Goal: Transaction & Acquisition: Purchase product/service

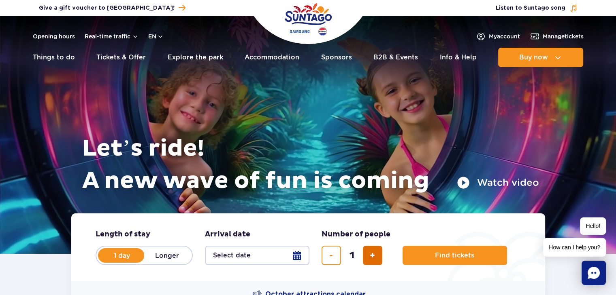
click at [373, 256] on span "add ticket" at bounding box center [371, 256] width 5 height 0
type input "2"
click at [296, 256] on button "Select date" at bounding box center [257, 255] width 104 height 19
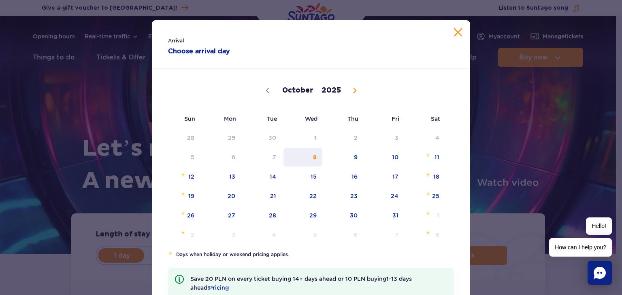
click at [312, 160] on span "8" at bounding box center [302, 157] width 41 height 19
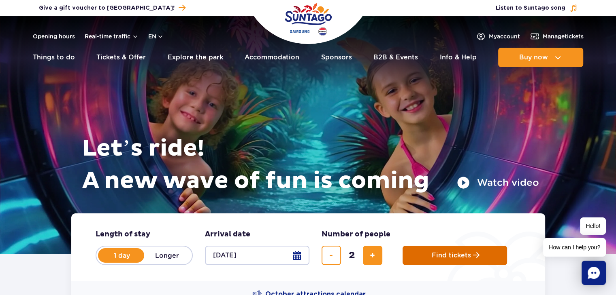
click at [460, 259] on span "Find tickets" at bounding box center [450, 255] width 39 height 7
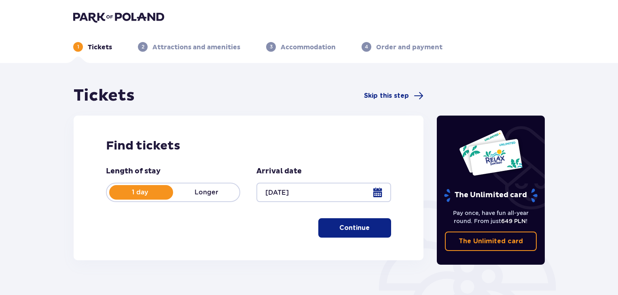
click at [344, 227] on p "Continue" at bounding box center [355, 228] width 30 height 9
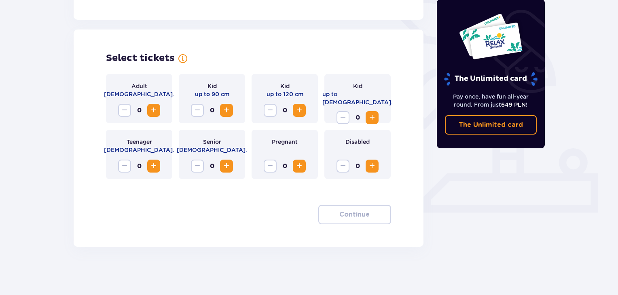
scroll to position [206, 0]
click at [153, 109] on span "Increase" at bounding box center [154, 110] width 10 height 10
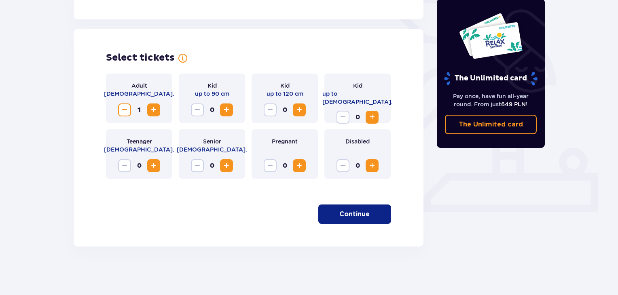
click at [153, 109] on span "Increase" at bounding box center [154, 110] width 10 height 10
click at [226, 109] on span "Increase" at bounding box center [227, 110] width 10 height 10
click at [152, 110] on span "Increase" at bounding box center [154, 110] width 10 height 10
click at [348, 214] on p "Continue" at bounding box center [355, 214] width 30 height 9
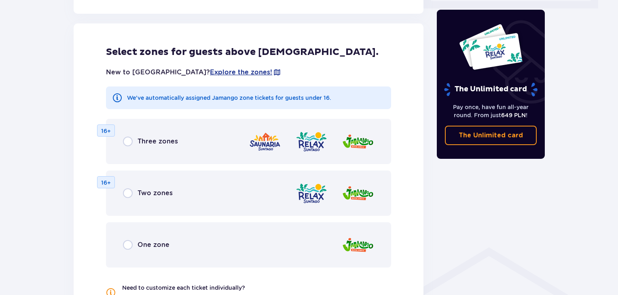
scroll to position [414, 0]
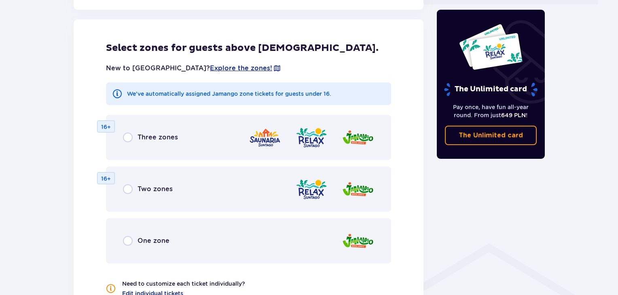
click at [126, 140] on input "radio" at bounding box center [128, 138] width 10 height 10
radio input "true"
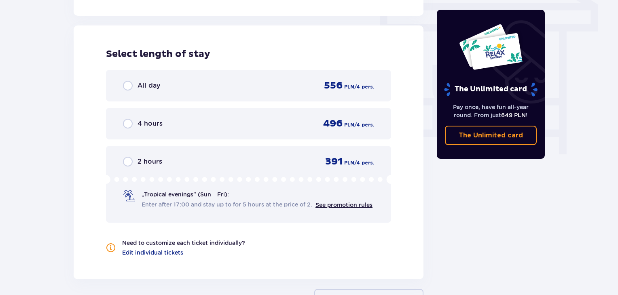
scroll to position [724, 0]
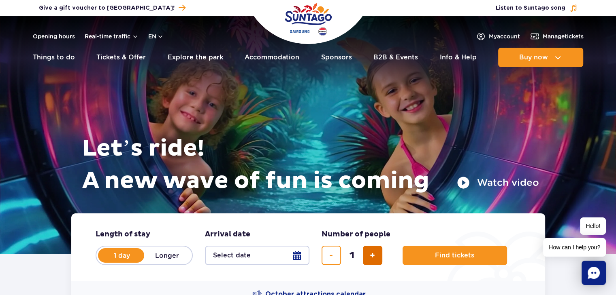
click at [368, 256] on button "add ticket" at bounding box center [372, 255] width 19 height 19
type input "2"
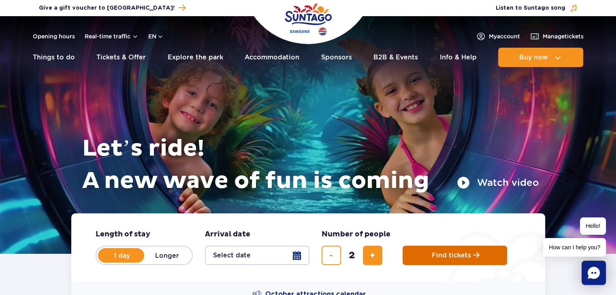
click at [448, 255] on span "Find tickets" at bounding box center [450, 255] width 39 height 7
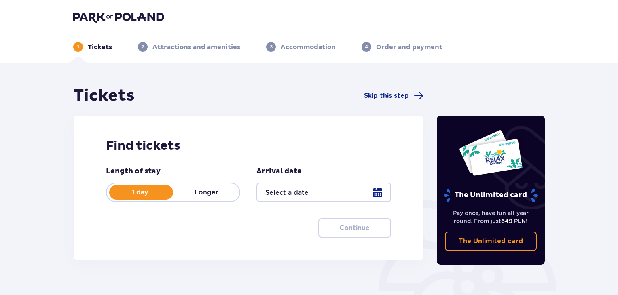
click at [378, 191] on div at bounding box center [324, 192] width 134 height 19
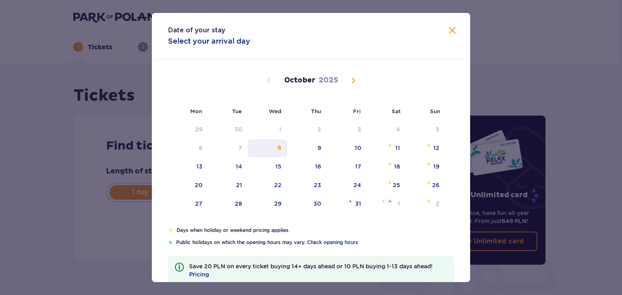
click at [280, 149] on div "8" at bounding box center [267, 149] width 39 height 18
type input "[DATE]"
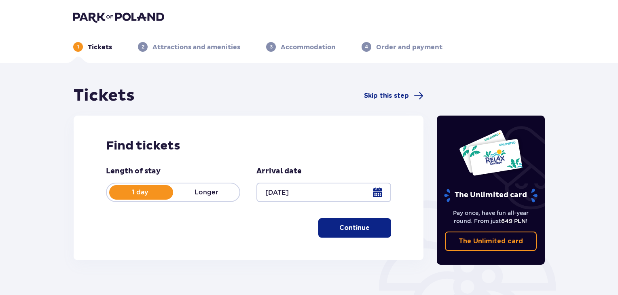
click at [353, 230] on p "Continue" at bounding box center [355, 228] width 30 height 9
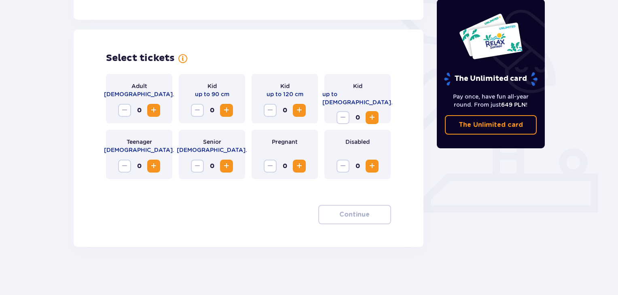
scroll to position [206, 0]
click at [153, 106] on span "Increase" at bounding box center [154, 110] width 10 height 10
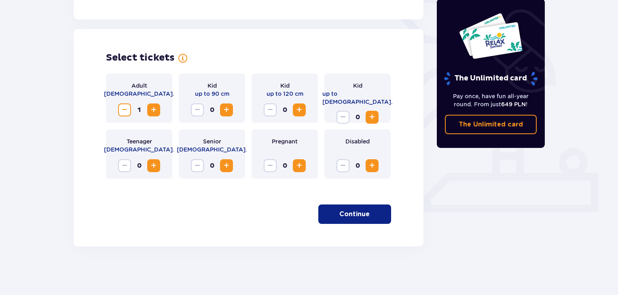
click at [153, 106] on span "Increase" at bounding box center [154, 110] width 10 height 10
click at [357, 216] on p "Continue" at bounding box center [355, 214] width 30 height 9
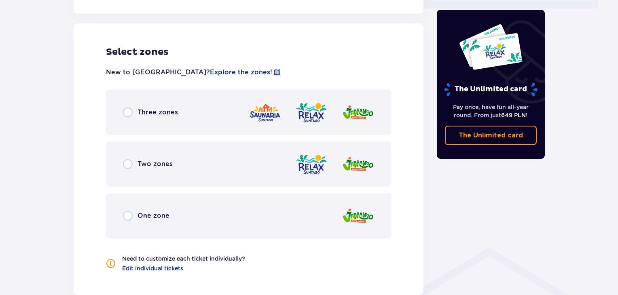
scroll to position [414, 0]
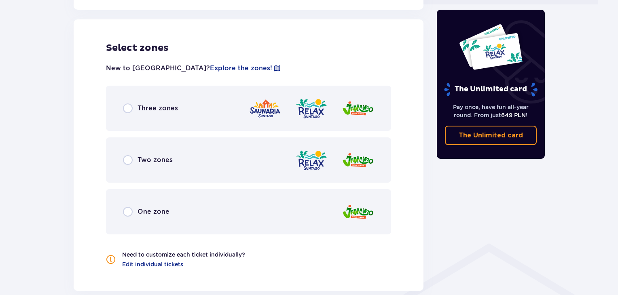
click at [144, 110] on span "Three zones" at bounding box center [158, 108] width 40 height 9
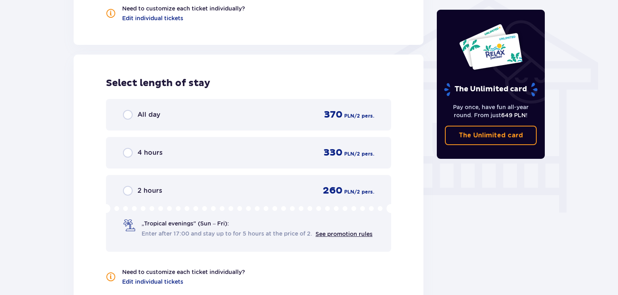
scroll to position [695, 0]
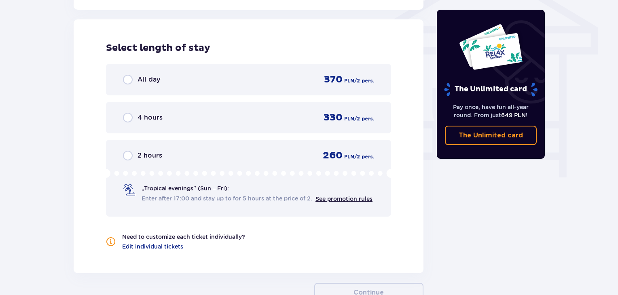
click at [141, 115] on span "4 hours" at bounding box center [150, 117] width 25 height 9
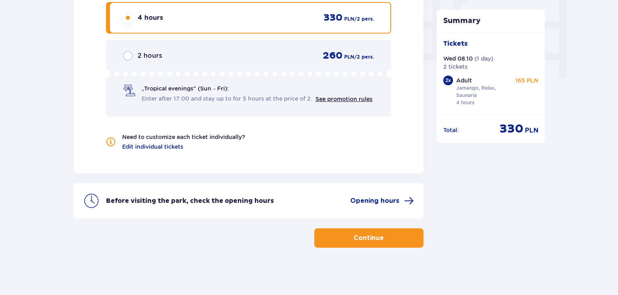
scroll to position [796, 0]
click at [392, 238] on button "Continue" at bounding box center [368, 237] width 109 height 19
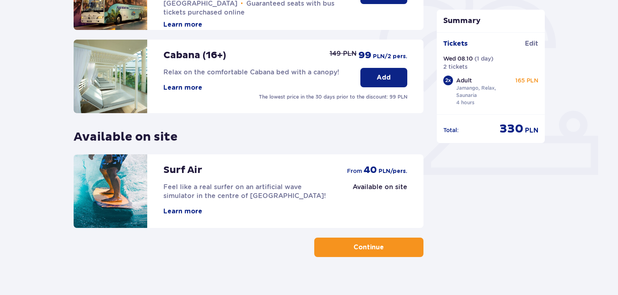
scroll to position [39, 0]
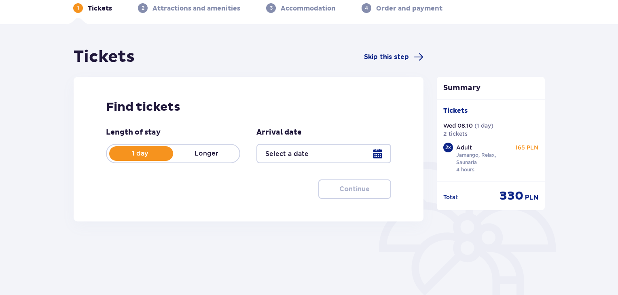
type input "[DATE]"
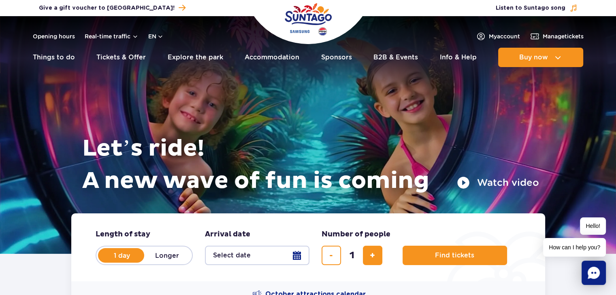
click at [296, 255] on button "Select date" at bounding box center [257, 255] width 104 height 19
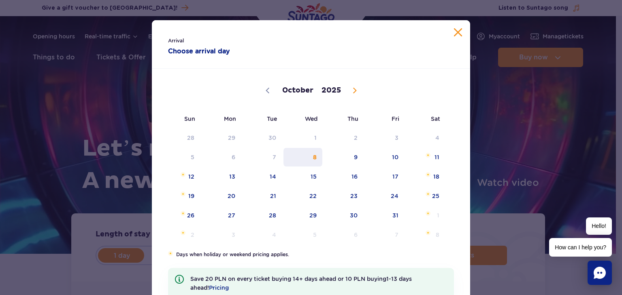
click at [311, 157] on span "8" at bounding box center [302, 157] width 41 height 19
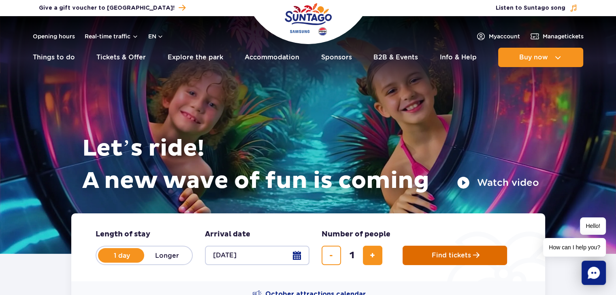
click at [445, 256] on span "Find tickets" at bounding box center [450, 255] width 39 height 7
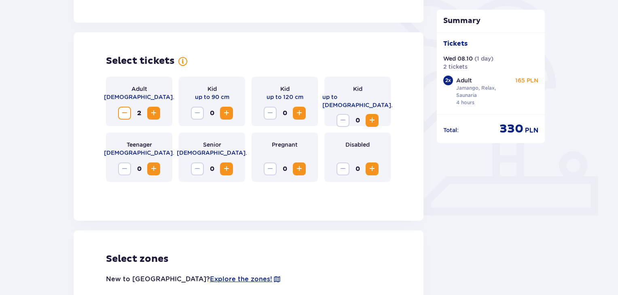
scroll to position [213, 0]
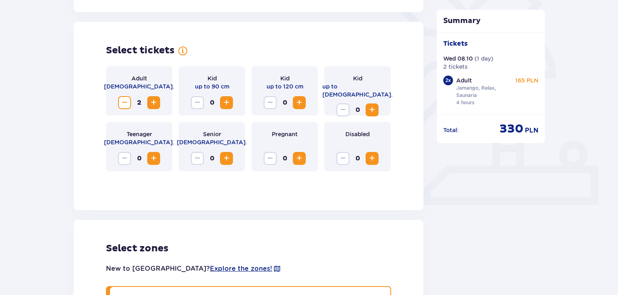
click at [125, 99] on span "Decrease" at bounding box center [125, 103] width 10 height 10
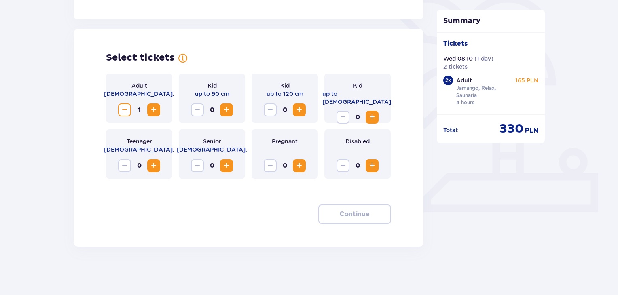
scroll to position [206, 0]
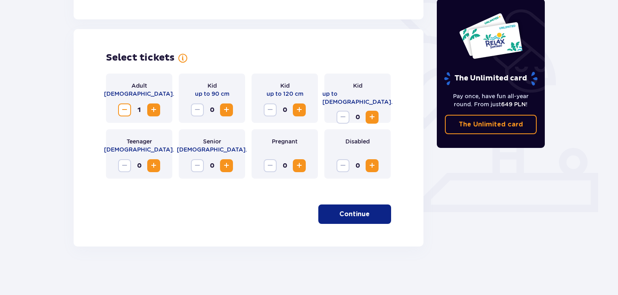
click at [367, 213] on span "button" at bounding box center [372, 215] width 10 height 10
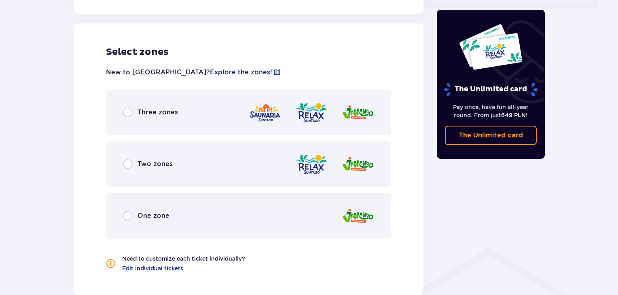
scroll to position [414, 0]
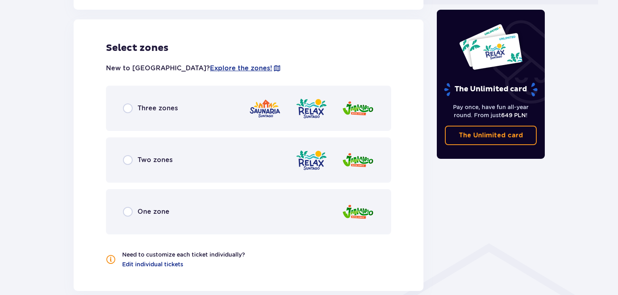
click at [129, 109] on input "radio" at bounding box center [128, 109] width 10 height 10
radio input "true"
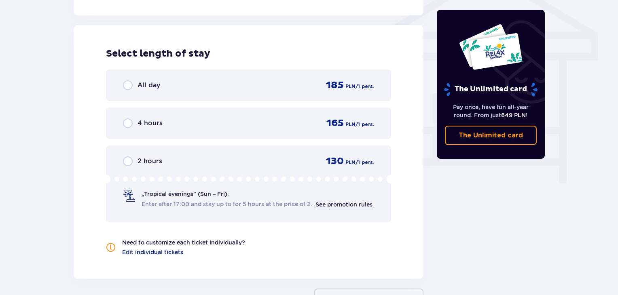
scroll to position [695, 0]
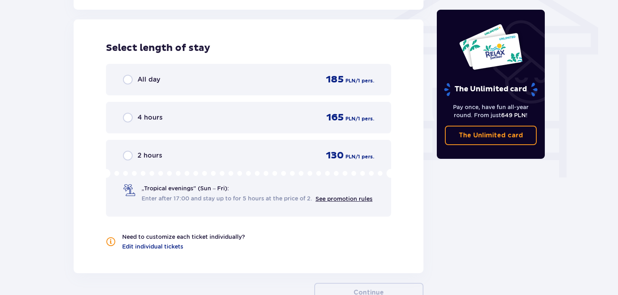
click at [126, 117] on input "radio" at bounding box center [128, 118] width 10 height 10
radio input "true"
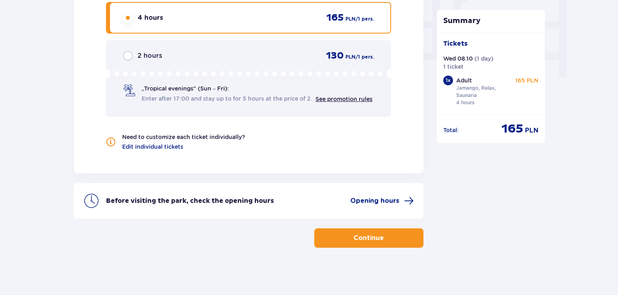
scroll to position [796, 0]
click at [393, 236] on button "Continue" at bounding box center [368, 237] width 109 height 19
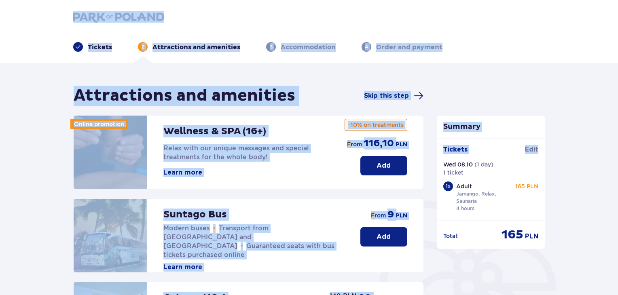
drag, startPoint x: 618, startPoint y: 14, endPoint x: 612, endPoint y: 143, distance: 129.2
click at [612, 143] on div "Tickets 2 Attractions and amenities 3 Accommodation 4 Order and payment Attract…" at bounding box center [309, 274] width 618 height 549
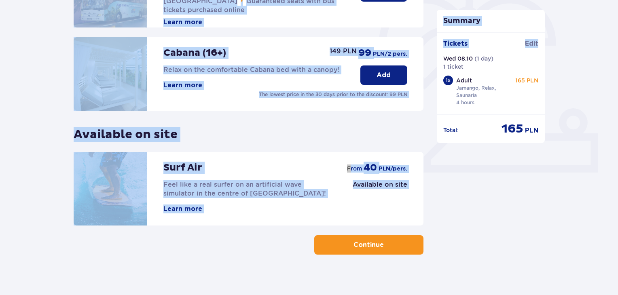
scroll to position [253, 0]
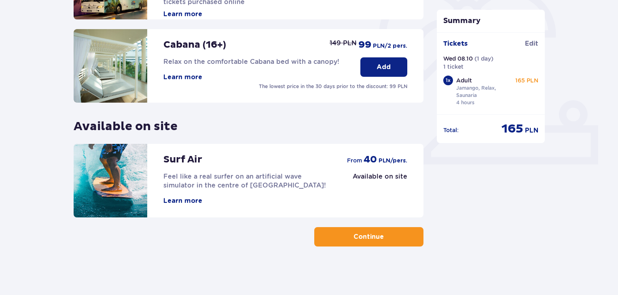
click at [552, 215] on div "Attractions and amenities Skip this step Online promotion Wellness & SPA (16+) …" at bounding box center [309, 39] width 486 height 414
click at [383, 238] on span "button" at bounding box center [386, 237] width 10 height 10
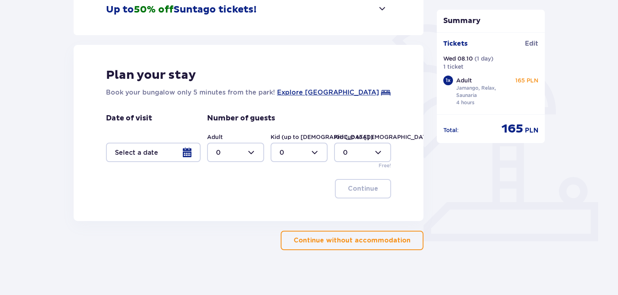
scroll to position [180, 0]
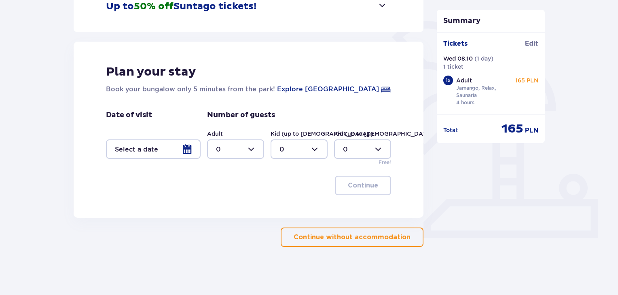
click at [393, 236] on p "Continue without accommodation" at bounding box center [352, 237] width 117 height 9
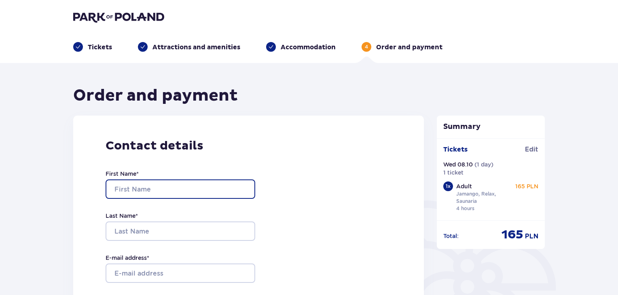
click at [169, 185] on input "First Name *" at bounding box center [181, 189] width 150 height 19
type input "Maciej"
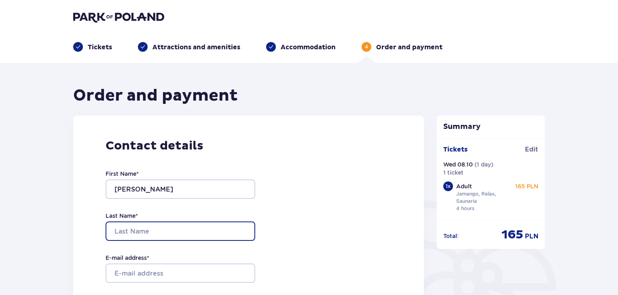
type input "Urbowicz"
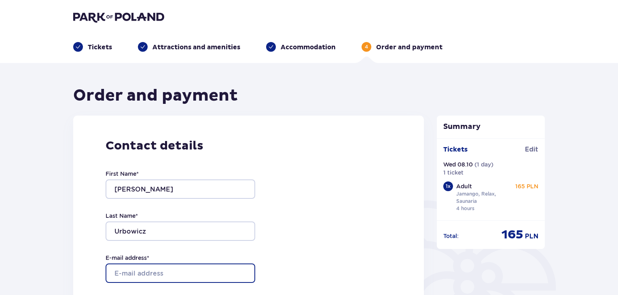
type input "szczepankowskak@poczta.onet.pl"
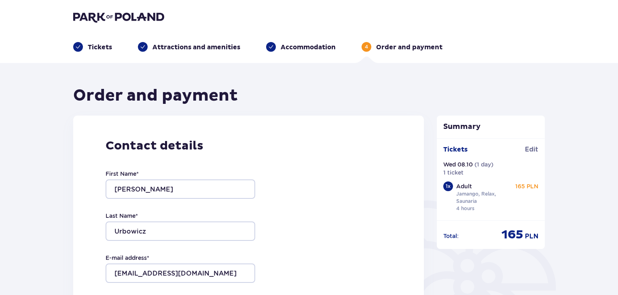
type input "szczepankowskak@poczta.onet.pl"
type input "609447125"
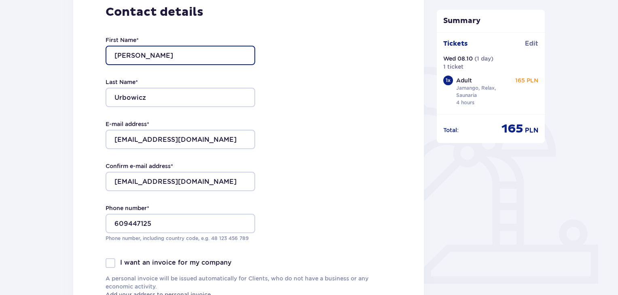
scroll to position [169, 0]
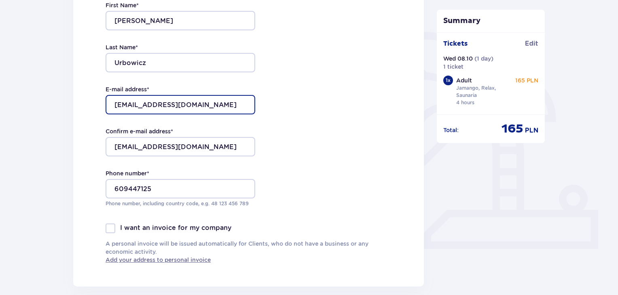
click at [231, 104] on input "szczepankowskak@poczta.onet.pl" at bounding box center [181, 104] width 150 height 19
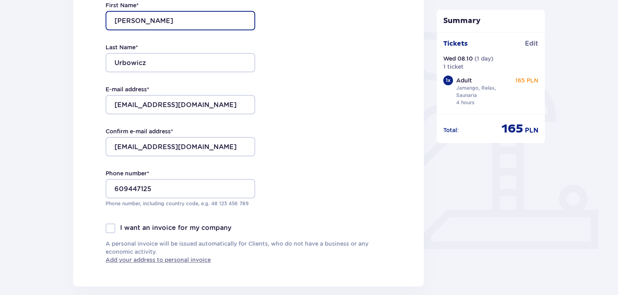
click at [143, 16] on input "Maciej" at bounding box center [181, 20] width 150 height 19
type input "M"
type input "Jakub"
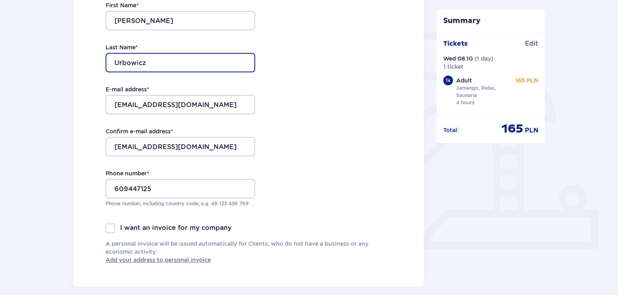
click at [192, 66] on input "Urbowicz" at bounding box center [181, 62] width 150 height 19
type input "U"
type input "Wieczorek"
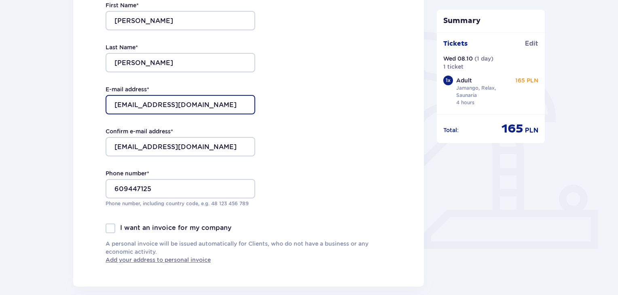
click at [243, 104] on input "szczepankowskak@poczta.onet.pl" at bounding box center [181, 104] width 150 height 19
type input "s"
type input "jakubwieczorek311@gmail.com"
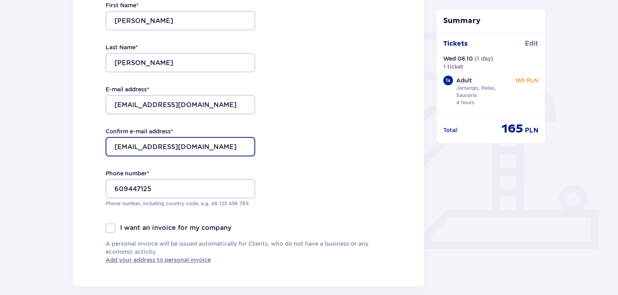
click at [232, 149] on input "szczepankowskak@poczta.onet.pl" at bounding box center [181, 146] width 150 height 19
type input "jakubwieczorek311@gmail.com"
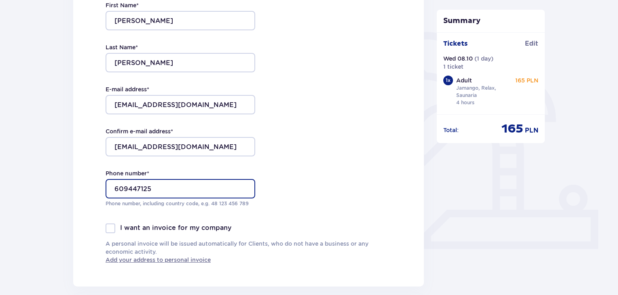
click at [193, 191] on input "609447125" at bounding box center [181, 188] width 150 height 19
type input "695777976"
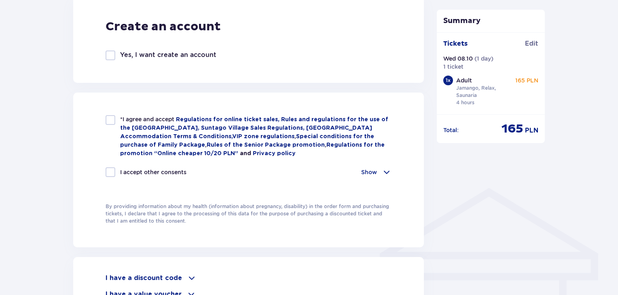
scroll to position [493, 0]
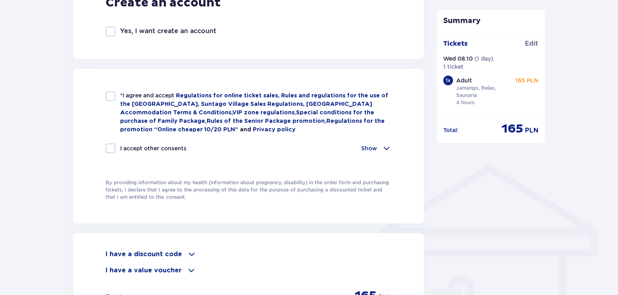
click at [109, 95] on div at bounding box center [111, 96] width 10 height 10
checkbox input "true"
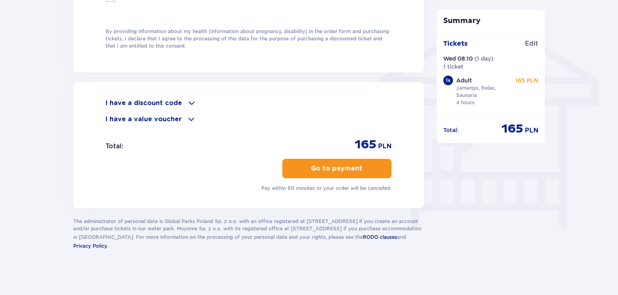
click at [352, 164] on p "Go to payment" at bounding box center [336, 168] width 51 height 9
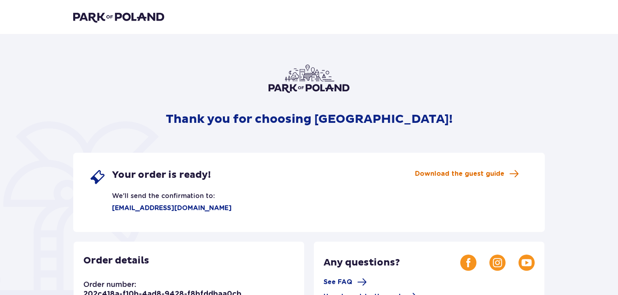
click at [502, 175] on span "Download the guest guide" at bounding box center [459, 174] width 89 height 9
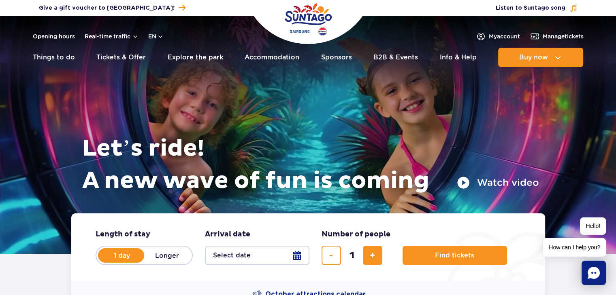
click at [296, 256] on button "Select date" at bounding box center [257, 255] width 104 height 19
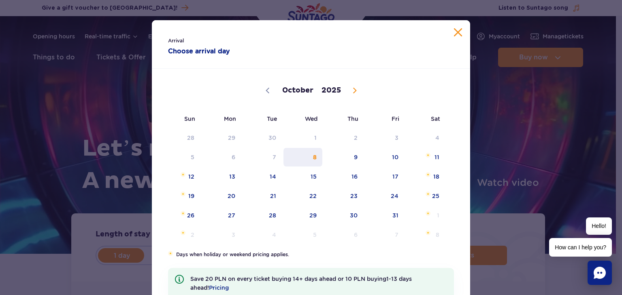
click at [314, 157] on span "8" at bounding box center [302, 157] width 41 height 19
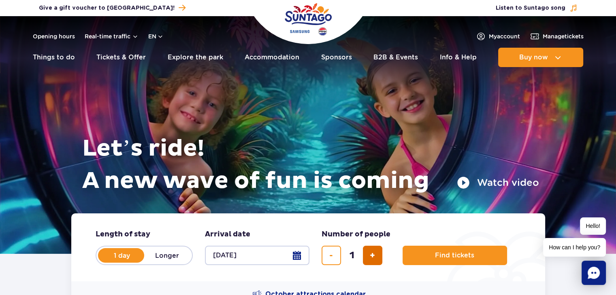
click at [376, 253] on button "add ticket" at bounding box center [372, 255] width 19 height 19
type input "2"
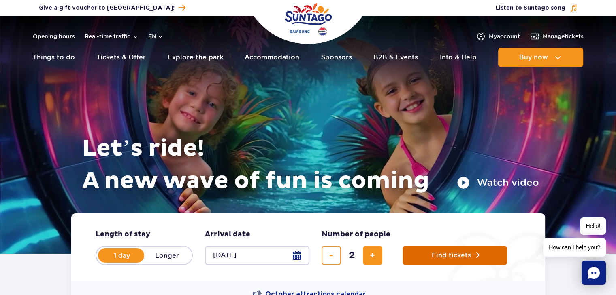
click at [433, 252] on span "Find tickets" at bounding box center [450, 255] width 39 height 7
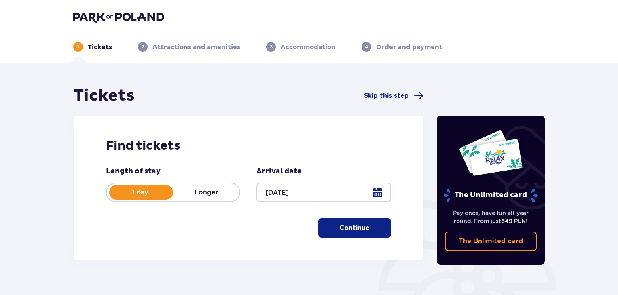
click at [361, 230] on p "Continue" at bounding box center [355, 228] width 30 height 9
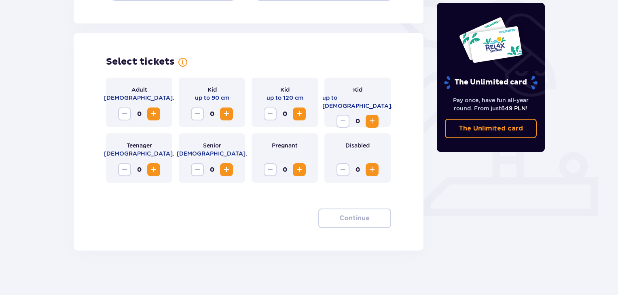
scroll to position [206, 0]
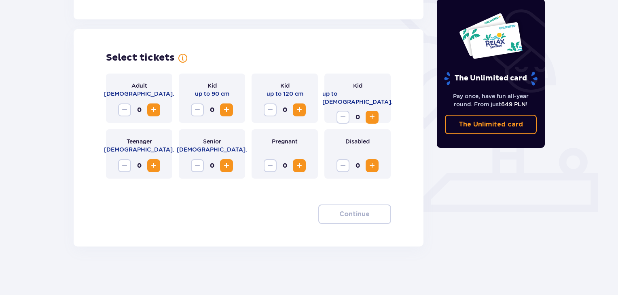
click at [154, 107] on span "Increase" at bounding box center [154, 110] width 10 height 10
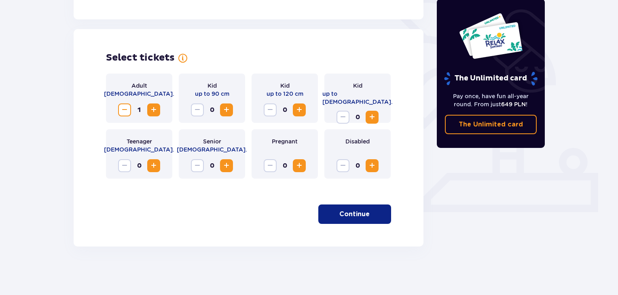
click at [229, 108] on span "Increase" at bounding box center [227, 110] width 10 height 10
click at [341, 216] on p "Continue" at bounding box center [355, 214] width 30 height 9
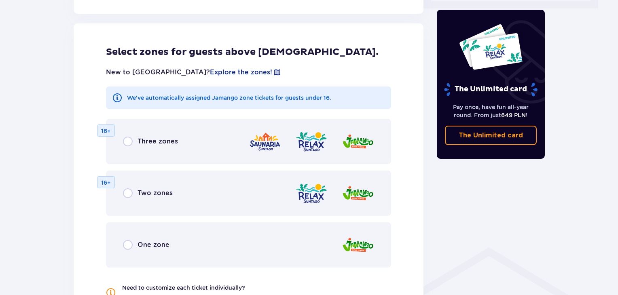
scroll to position [414, 0]
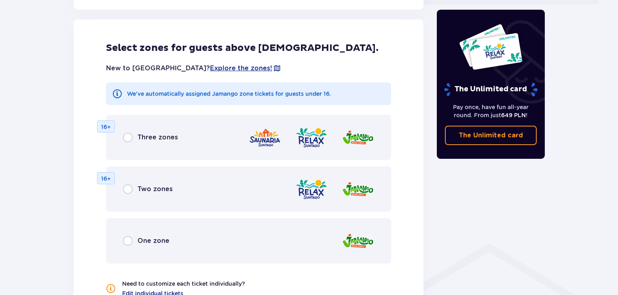
click at [160, 238] on span "One zone" at bounding box center [154, 241] width 32 height 9
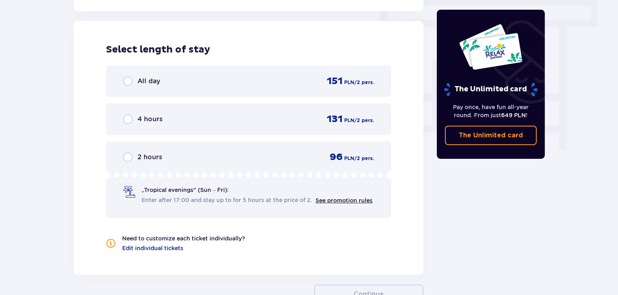
scroll to position [724, 0]
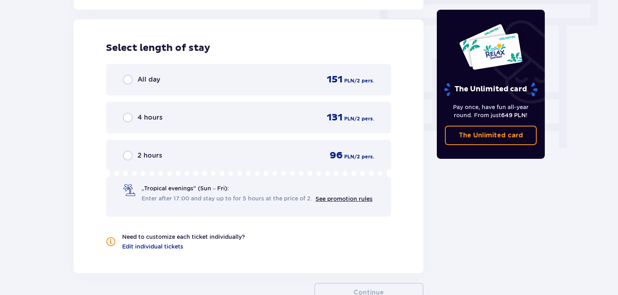
click at [147, 113] on span "4 hours" at bounding box center [150, 117] width 25 height 9
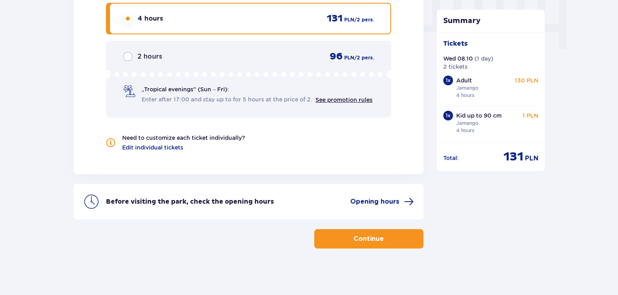
scroll to position [825, 0]
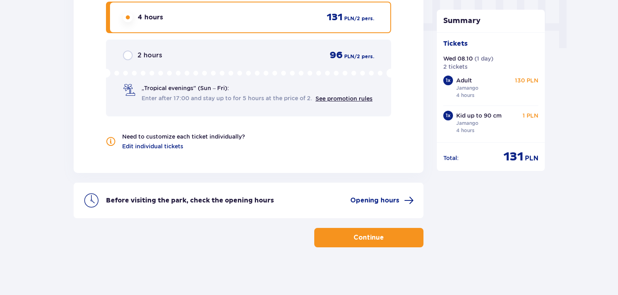
click at [374, 233] on p "Continue" at bounding box center [369, 237] width 30 height 9
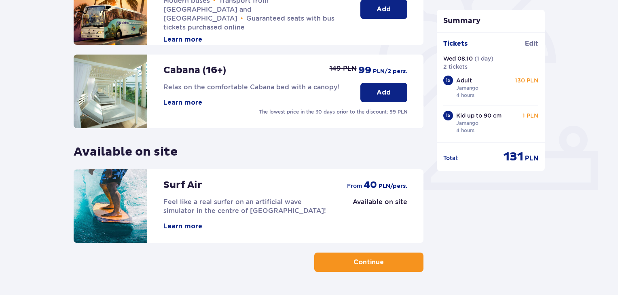
scroll to position [253, 0]
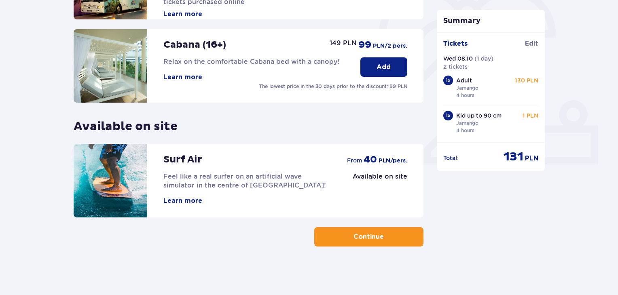
click at [363, 243] on button "Continue" at bounding box center [368, 236] width 109 height 19
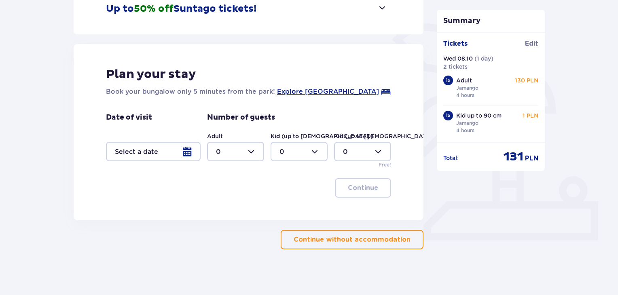
scroll to position [180, 0]
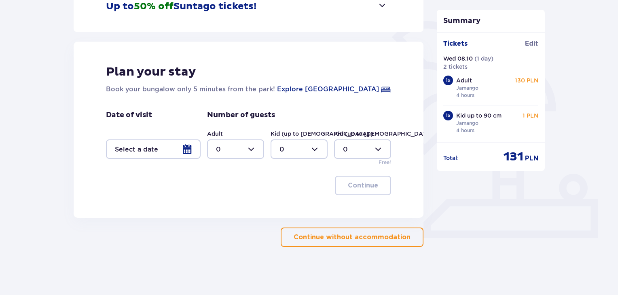
click at [410, 237] on span "button" at bounding box center [413, 238] width 10 height 10
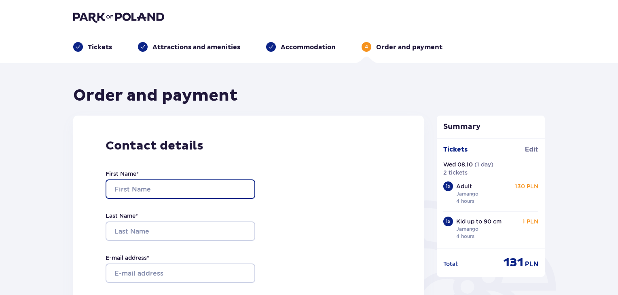
click at [215, 190] on input "First Name *" at bounding box center [181, 189] width 150 height 19
type input "Ewa"
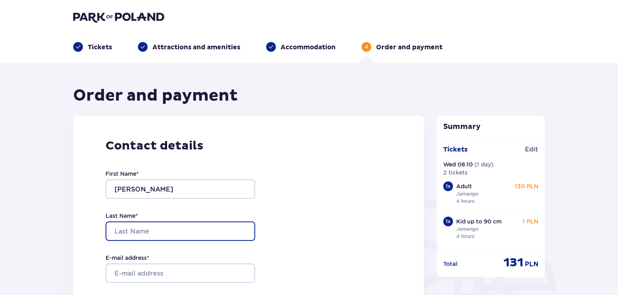
click at [200, 233] on input "Last Name *" at bounding box center [181, 231] width 150 height 19
type input "Sosnowska"
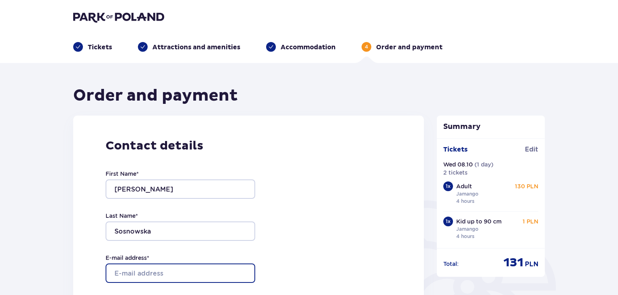
click at [189, 276] on input "E-mail address *" at bounding box center [181, 273] width 150 height 19
type input "ewa0990@gmail.com"
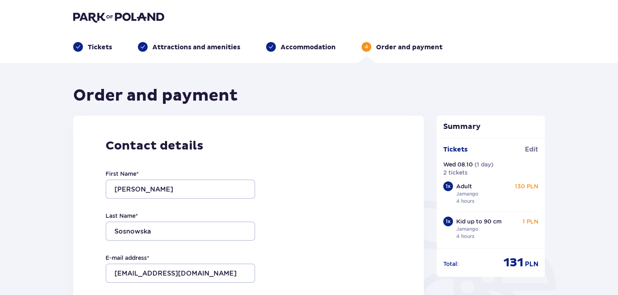
click at [306, 265] on div "Contact details First Name * Ewa Last Name * Sosnowska E-mail address * ewa0990…" at bounding box center [248, 286] width 351 height 340
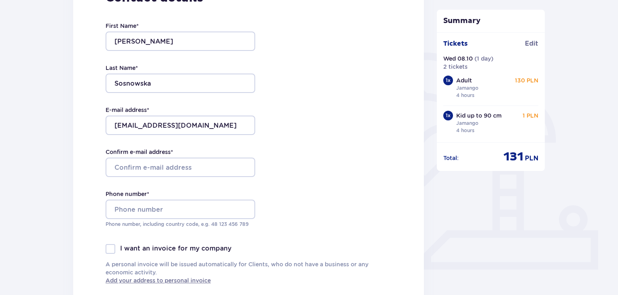
scroll to position [160, 0]
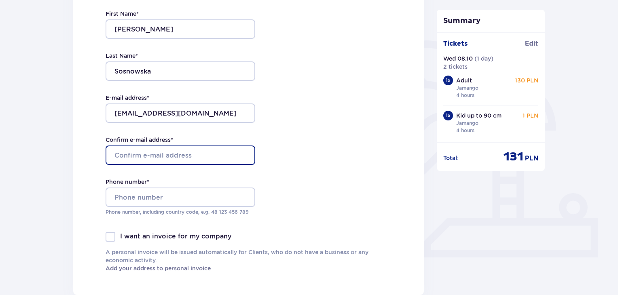
click at [202, 154] on input "Confirm e-mail address *" at bounding box center [181, 155] width 150 height 19
type input "ewa0990@gmail.com"
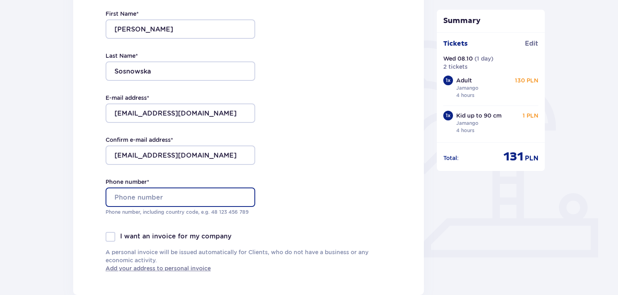
click at [151, 200] on input "Phone number *" at bounding box center [181, 197] width 150 height 19
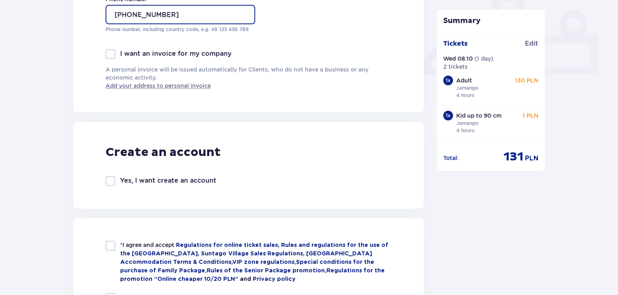
scroll to position [346, 0]
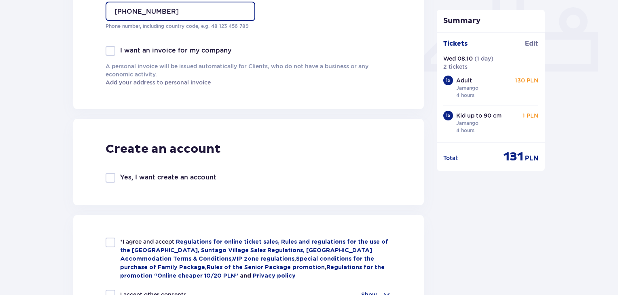
type input "+48781343666"
click at [110, 242] on div at bounding box center [111, 243] width 10 height 10
checkbox input "true"
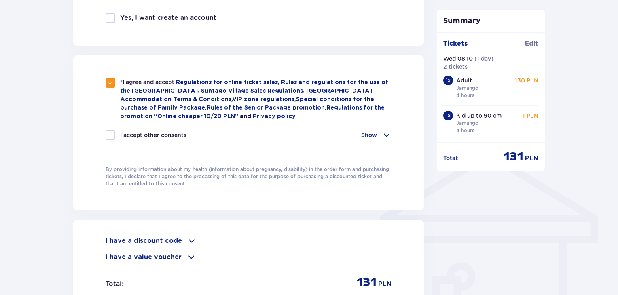
scroll to position [518, 0]
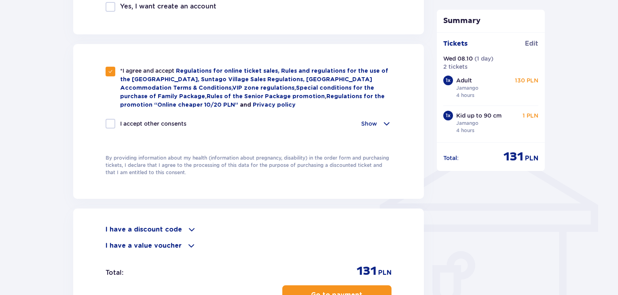
click at [301, 288] on button "Go to payment" at bounding box center [336, 295] width 109 height 19
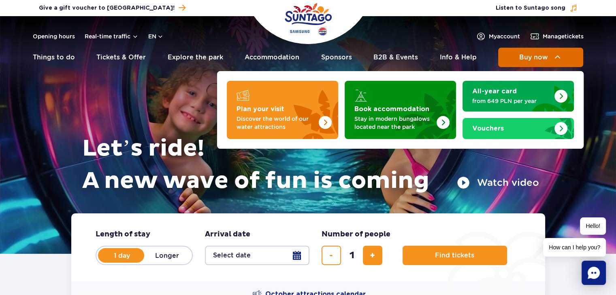
click at [537, 56] on span "Buy now" at bounding box center [533, 57] width 29 height 7
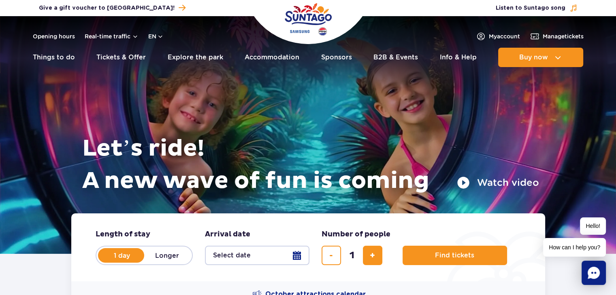
click at [296, 255] on button "Select date" at bounding box center [257, 255] width 104 height 19
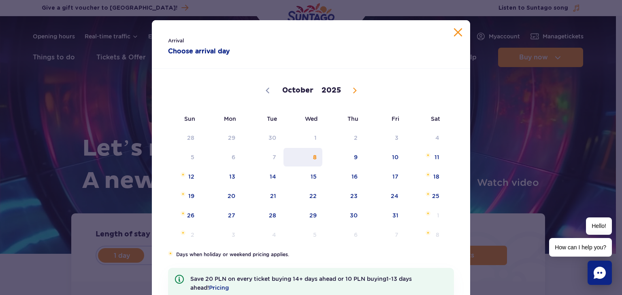
click at [311, 158] on span "8" at bounding box center [302, 157] width 41 height 19
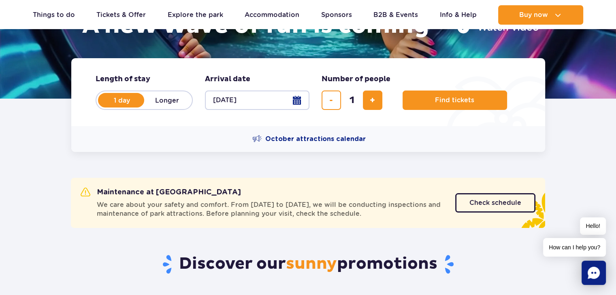
scroll to position [163, 0]
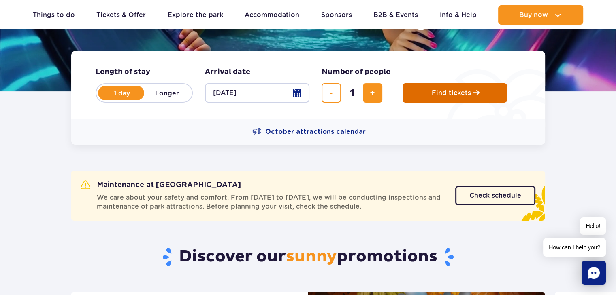
click at [455, 91] on span "Find tickets" at bounding box center [450, 92] width 39 height 7
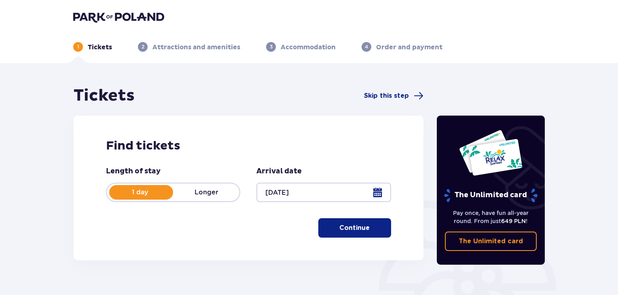
click at [341, 226] on p "Continue" at bounding box center [355, 228] width 30 height 9
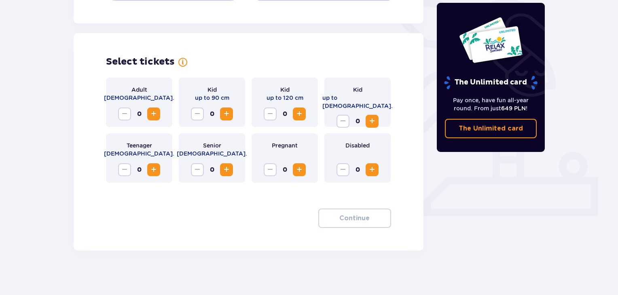
scroll to position [206, 0]
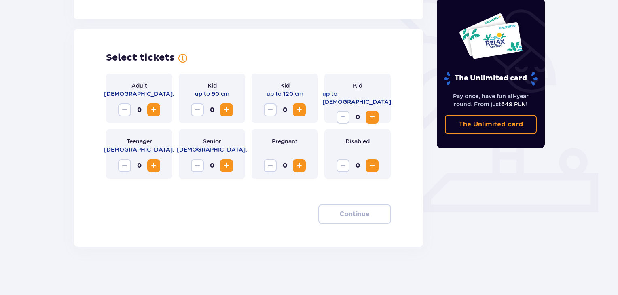
click at [151, 107] on span "Increase" at bounding box center [154, 110] width 10 height 10
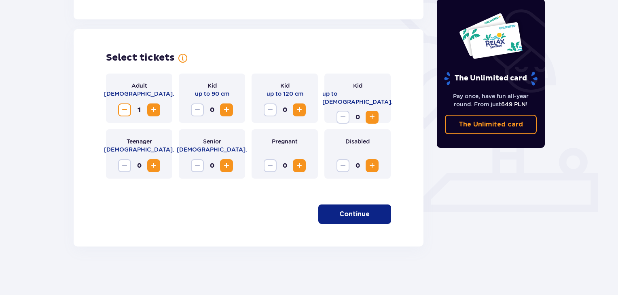
click at [369, 215] on span "button" at bounding box center [372, 215] width 10 height 10
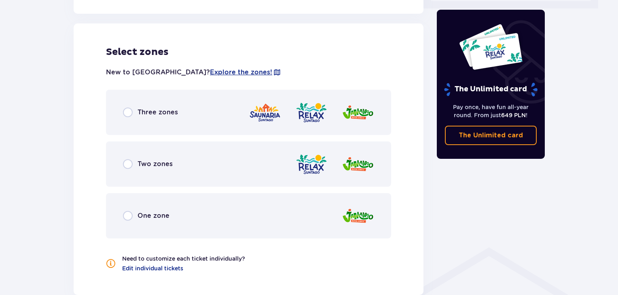
scroll to position [414, 0]
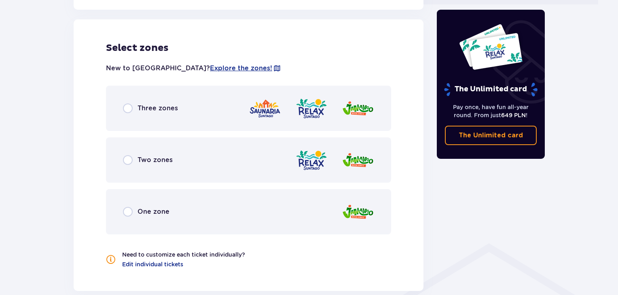
click at [149, 108] on span "Three zones" at bounding box center [158, 108] width 40 height 9
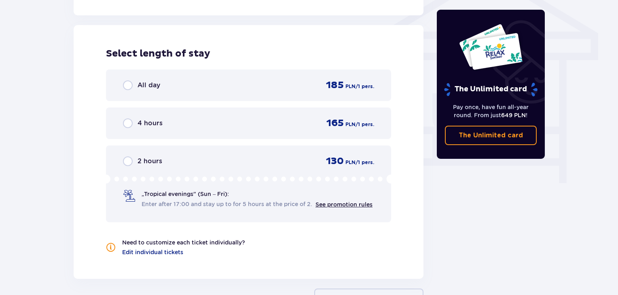
scroll to position [695, 0]
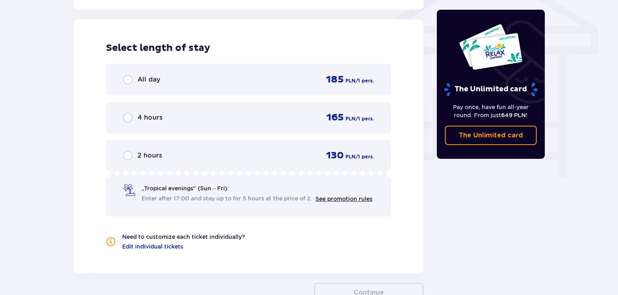
click at [139, 79] on span "All day" at bounding box center [149, 79] width 23 height 9
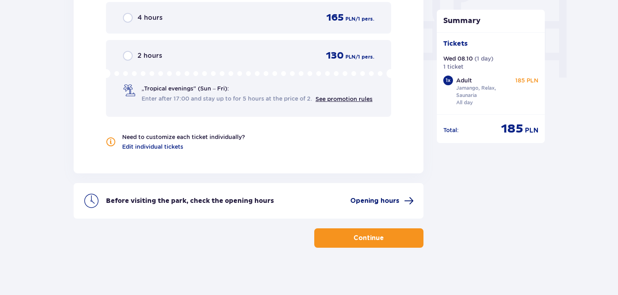
scroll to position [796, 0]
click at [367, 231] on button "Continue" at bounding box center [368, 237] width 109 height 19
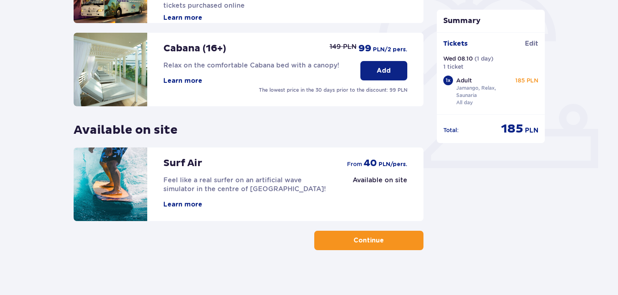
scroll to position [253, 0]
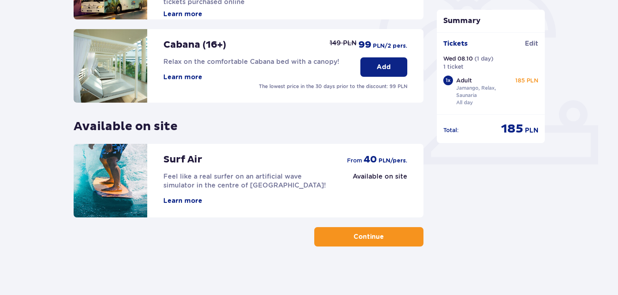
click at [375, 242] on button "Continue" at bounding box center [368, 236] width 109 height 19
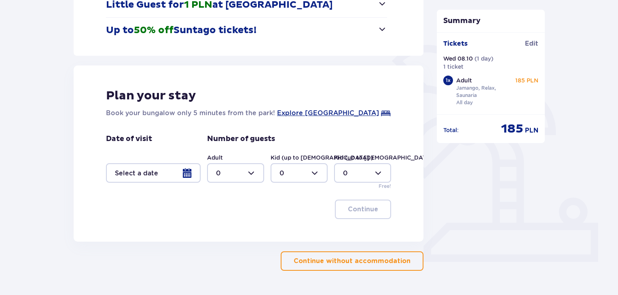
scroll to position [165, 0]
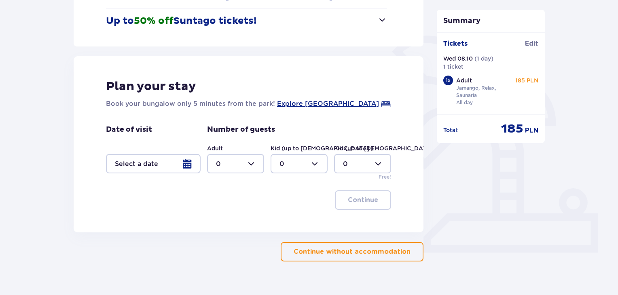
click at [367, 253] on p "Continue without accommodation" at bounding box center [352, 252] width 117 height 9
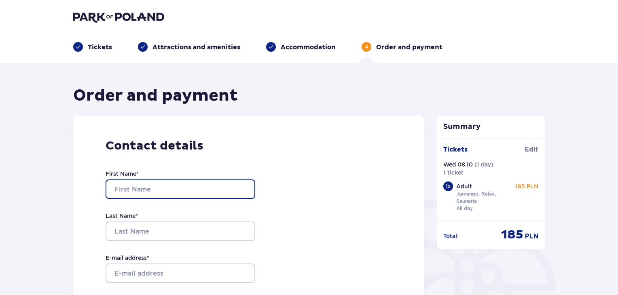
click at [175, 188] on input "First Name *" at bounding box center [181, 189] width 150 height 19
type input "Mateusz"
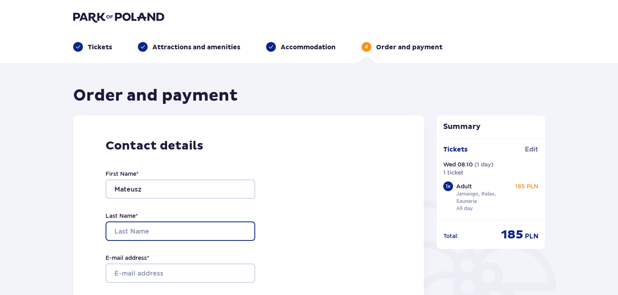
click at [165, 232] on input "Last Name *" at bounding box center [181, 231] width 150 height 19
type input "Urbowicz"
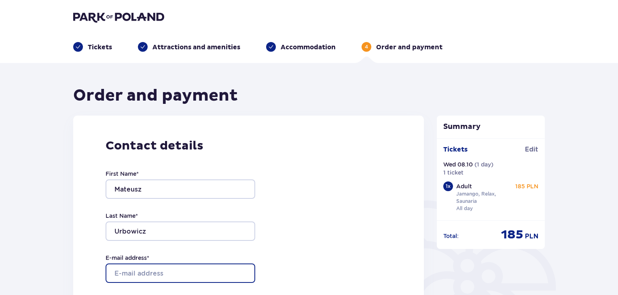
click at [131, 274] on input "E-mail address *" at bounding box center [181, 273] width 150 height 19
type input "[EMAIL_ADDRESS][DOMAIN_NAME]"
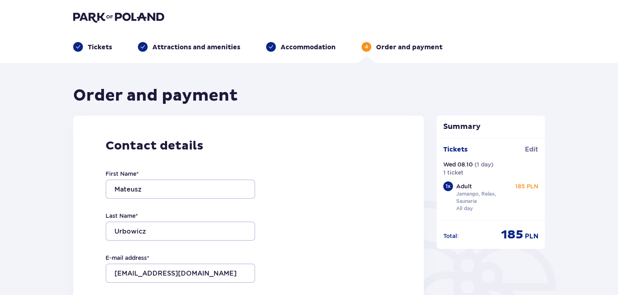
type input "[EMAIL_ADDRESS][DOMAIN_NAME]"
type input "605505566"
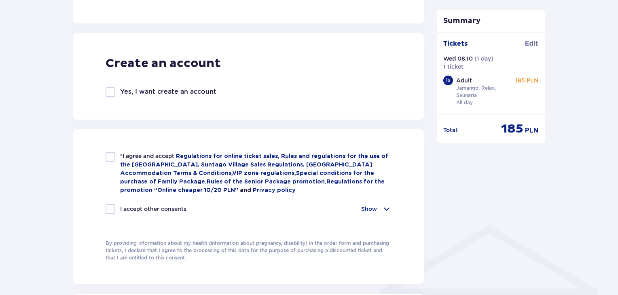
scroll to position [433, 0]
click at [108, 157] on div at bounding box center [111, 156] width 10 height 10
checkbox input "true"
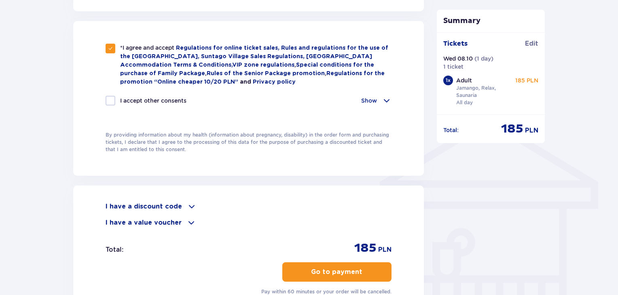
scroll to position [644, 0]
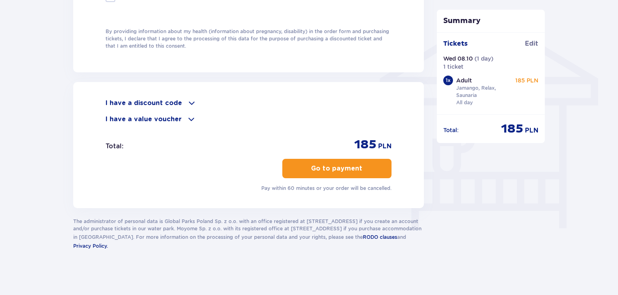
click at [189, 101] on span at bounding box center [192, 103] width 10 height 10
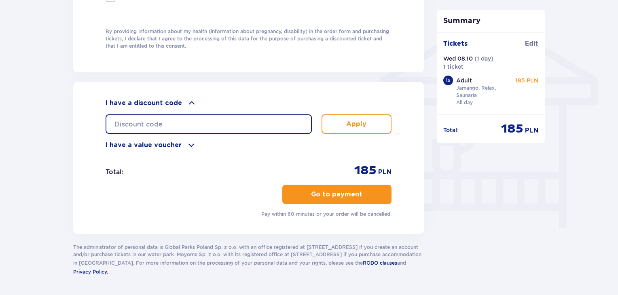
click at [168, 124] on input "text" at bounding box center [209, 124] width 206 height 19
type input "student30"
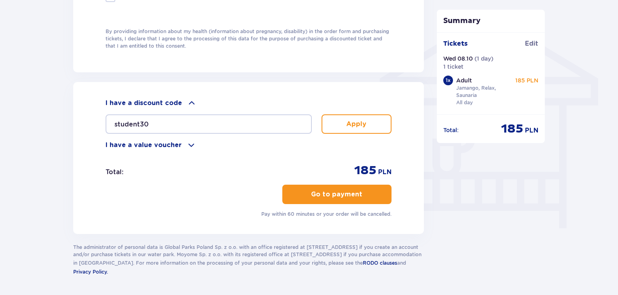
click at [346, 190] on p "Go to payment" at bounding box center [336, 194] width 51 height 9
click at [347, 120] on p "Apply" at bounding box center [356, 124] width 20 height 9
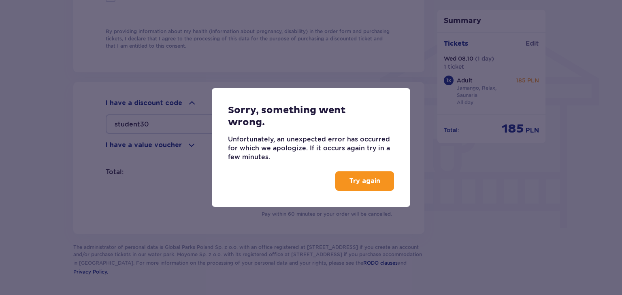
click at [363, 195] on div "Try again" at bounding box center [311, 184] width 198 height 45
click at [356, 183] on p "Try again" at bounding box center [364, 181] width 31 height 9
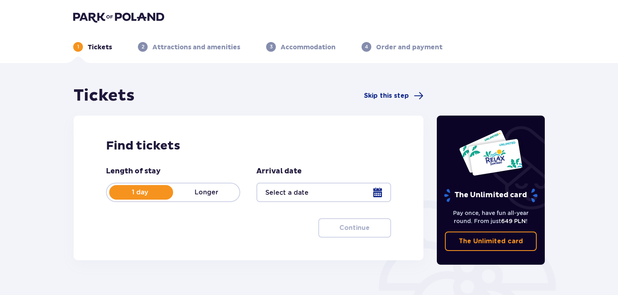
click at [325, 194] on div at bounding box center [324, 192] width 134 height 19
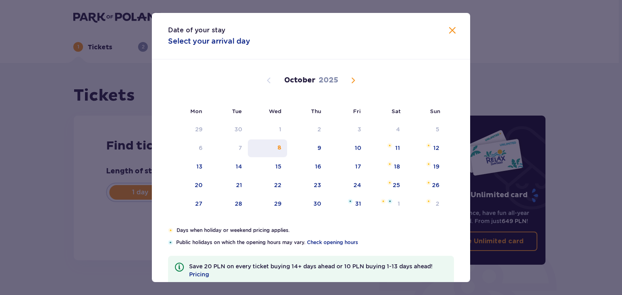
click at [274, 143] on div "8" at bounding box center [267, 149] width 39 height 18
type input "08.10.25"
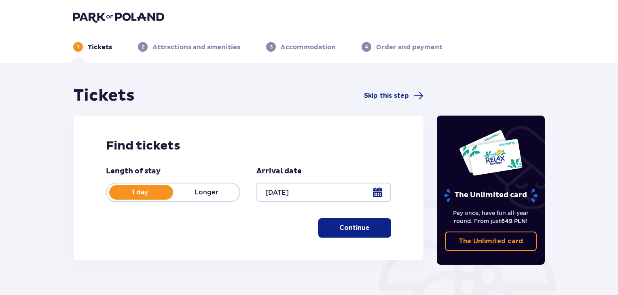
click at [345, 227] on p "Continue" at bounding box center [355, 228] width 30 height 9
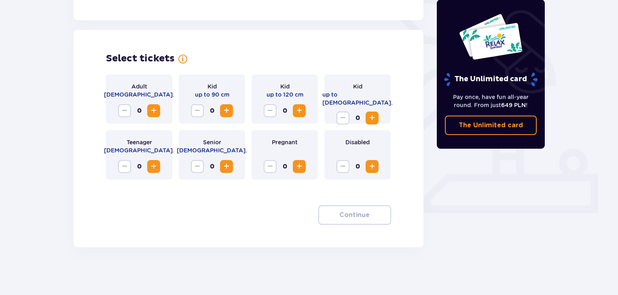
scroll to position [206, 0]
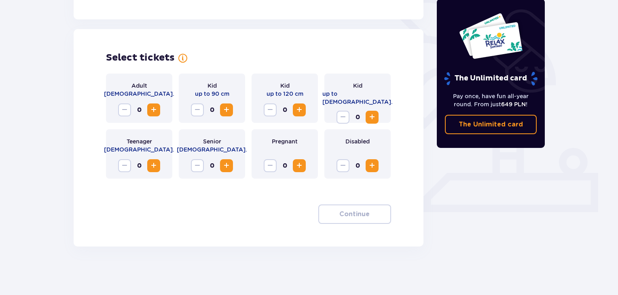
click at [153, 105] on span "Increase" at bounding box center [154, 110] width 10 height 10
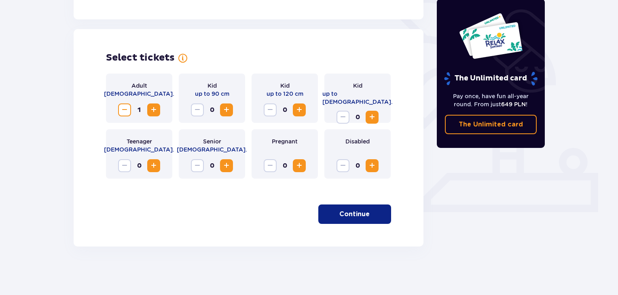
click at [350, 217] on p "Continue" at bounding box center [355, 214] width 30 height 9
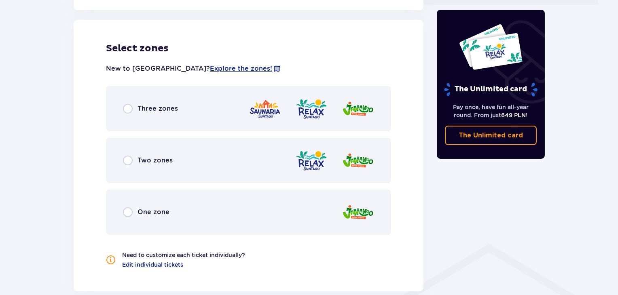
scroll to position [414, 0]
click at [160, 108] on span "Three zones" at bounding box center [158, 108] width 40 height 9
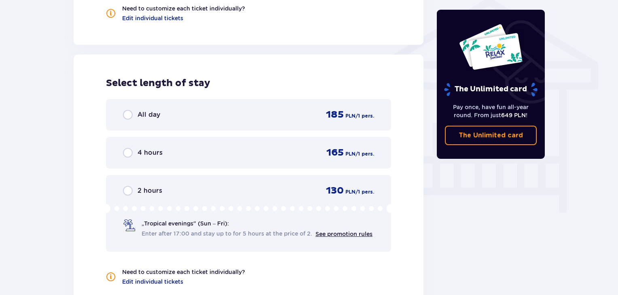
scroll to position [695, 0]
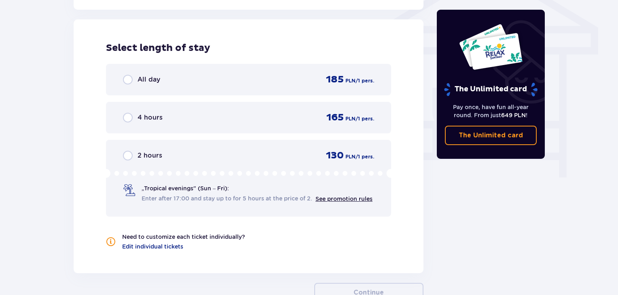
click at [152, 79] on span "All day" at bounding box center [149, 79] width 23 height 9
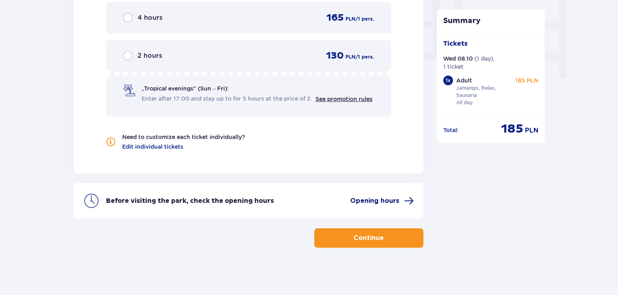
scroll to position [796, 0]
click at [364, 237] on p "Continue" at bounding box center [369, 237] width 30 height 9
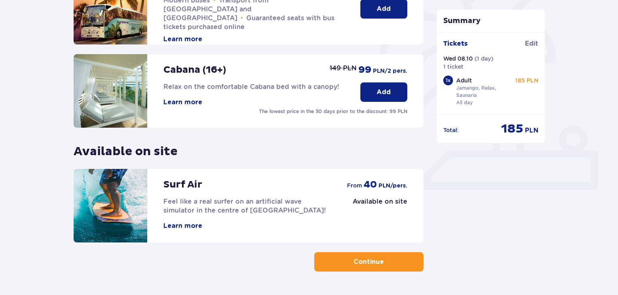
scroll to position [253, 0]
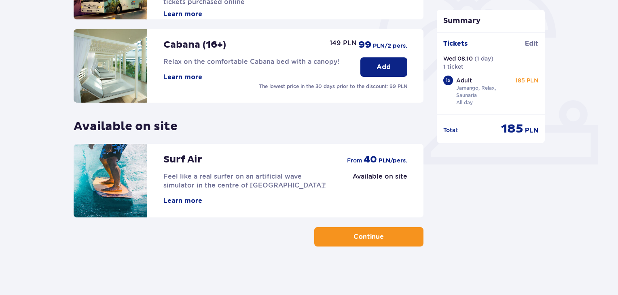
click at [393, 240] on button "Continue" at bounding box center [368, 236] width 109 height 19
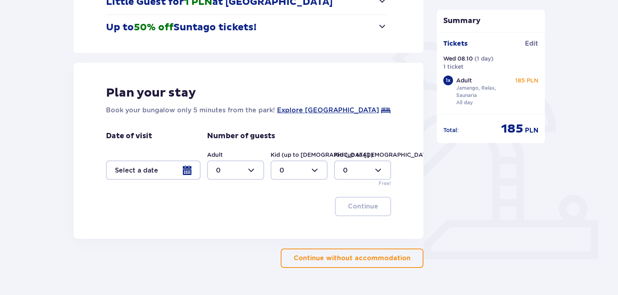
scroll to position [180, 0]
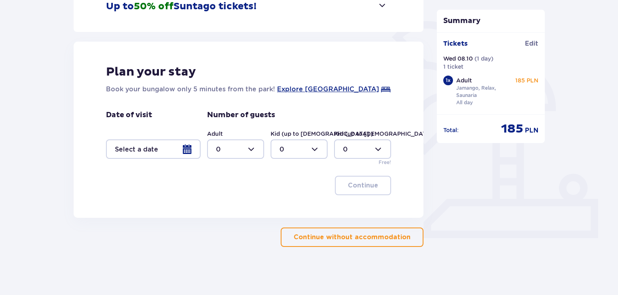
click at [400, 233] on p "Continue without accommodation" at bounding box center [352, 237] width 117 height 9
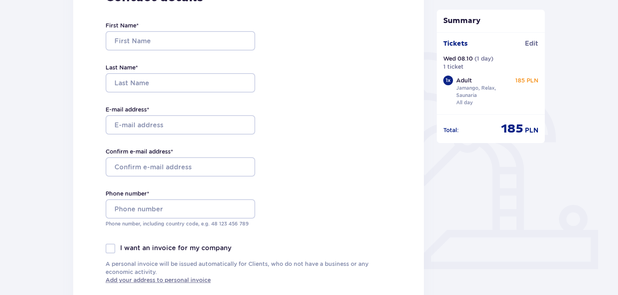
scroll to position [154, 0]
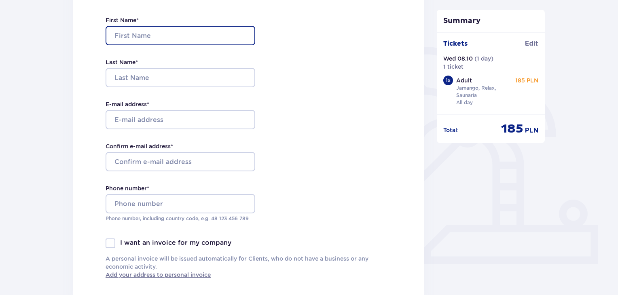
click at [186, 37] on input "First Name *" at bounding box center [181, 35] width 150 height 19
type input "Mateusz"
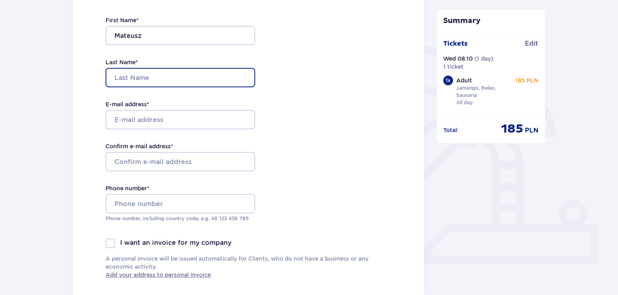
click at [172, 79] on input "Last Name *" at bounding box center [181, 77] width 150 height 19
type input "u"
type input "Urbowicz"
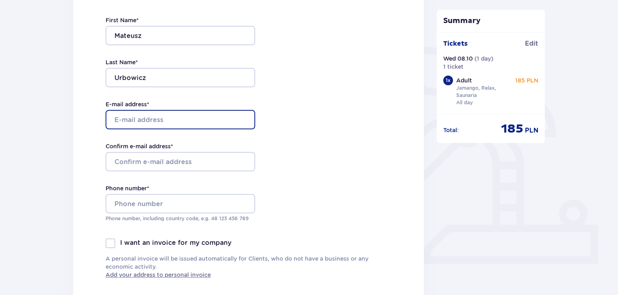
click at [129, 122] on input "E-mail address *" at bounding box center [181, 119] width 150 height 19
type input "[EMAIL_ADDRESS][DOMAIN_NAME]"
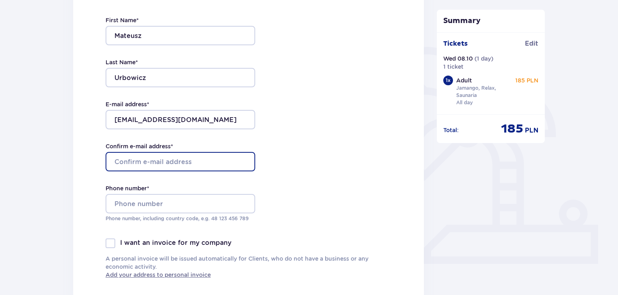
type input "[EMAIL_ADDRESS][DOMAIN_NAME]"
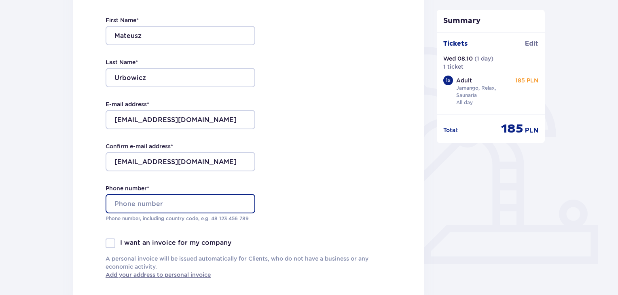
type input "605505566"
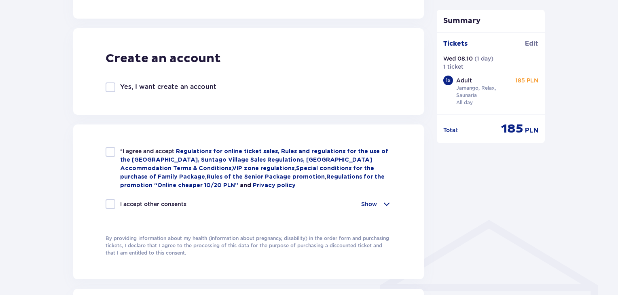
scroll to position [444, 0]
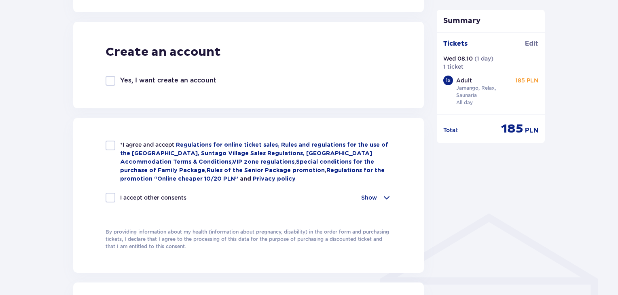
click at [108, 144] on div at bounding box center [111, 146] width 10 height 10
checkbox input "true"
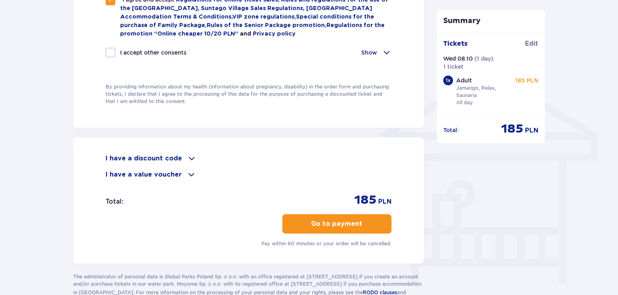
scroll to position [591, 0]
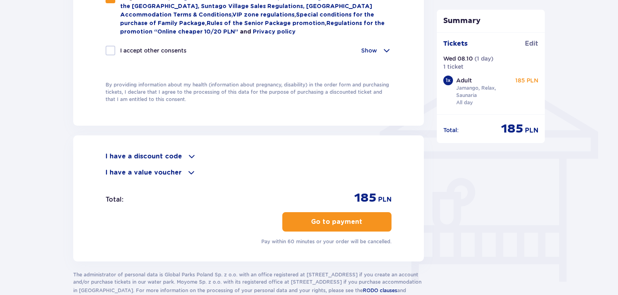
click at [187, 153] on span at bounding box center [192, 157] width 10 height 10
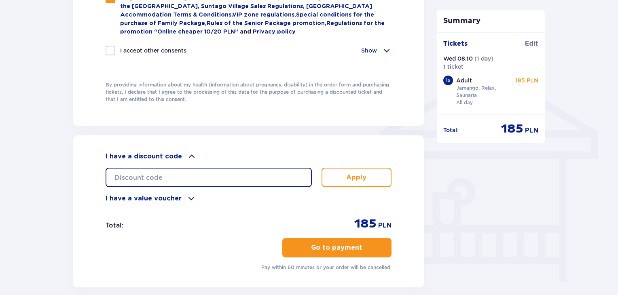
click at [170, 173] on input "text" at bounding box center [209, 177] width 206 height 19
type input "student30"
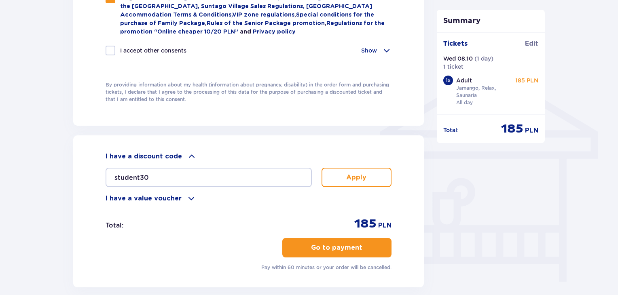
click at [359, 173] on p "Apply" at bounding box center [356, 177] width 20 height 9
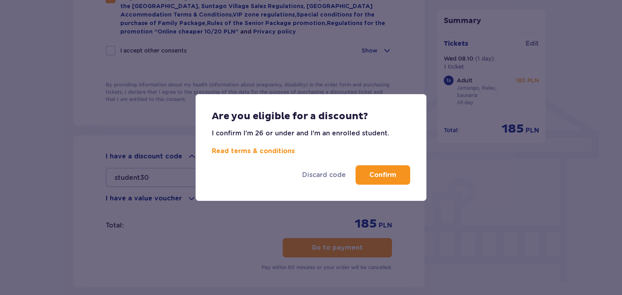
click at [370, 171] on p "Confirm" at bounding box center [382, 175] width 27 height 9
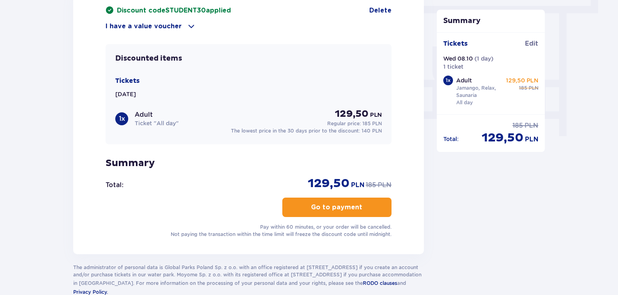
scroll to position [740, 0]
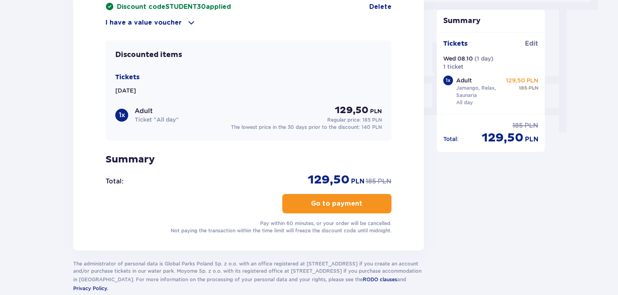
click at [364, 201] on span "button" at bounding box center [364, 204] width 10 height 10
